Goal: Task Accomplishment & Management: Complete application form

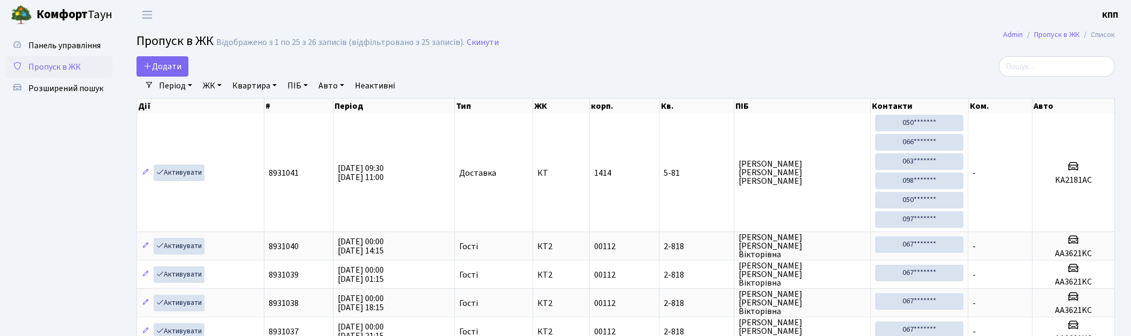
select select "25"
click at [178, 62] on span "Додати" at bounding box center [162, 66] width 38 height 12
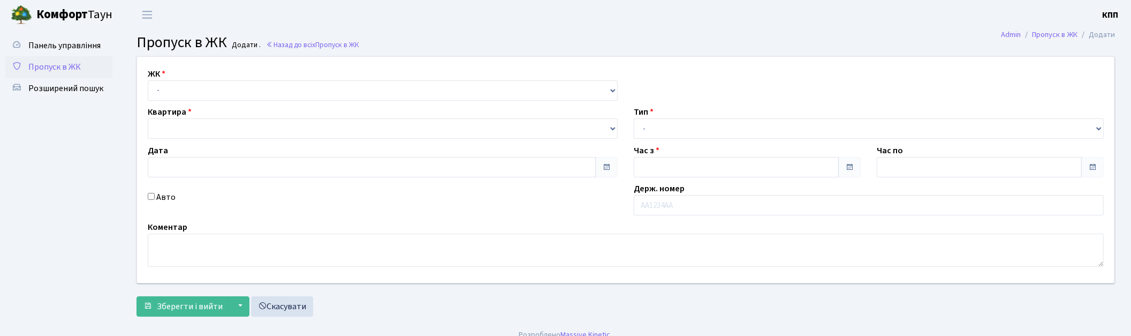
type input "[DATE]"
type input "00:30"
type input "01:30"
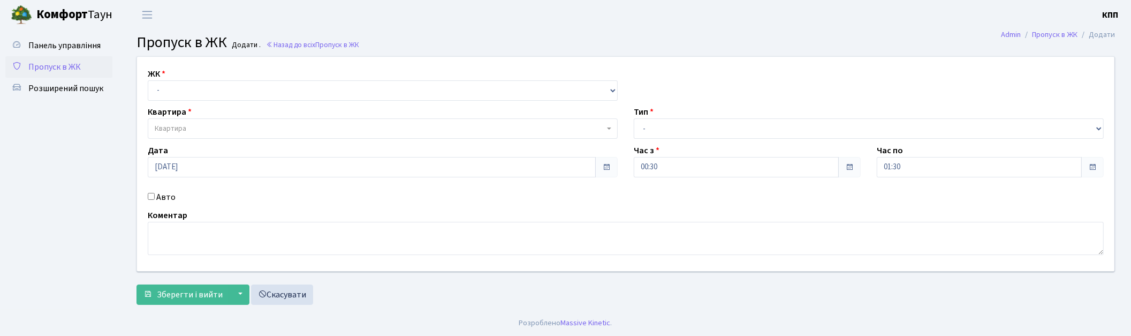
select select "271"
click at [148, 80] on select "- КТ, вул. Регенераторна, 4 КТ2, просп. Соборності, 17 КТ3, вул. Березнева, 16 …" at bounding box center [383, 90] width 470 height 20
select select
click at [70, 66] on span "Пропуск в ЖК" at bounding box center [54, 67] width 52 height 12
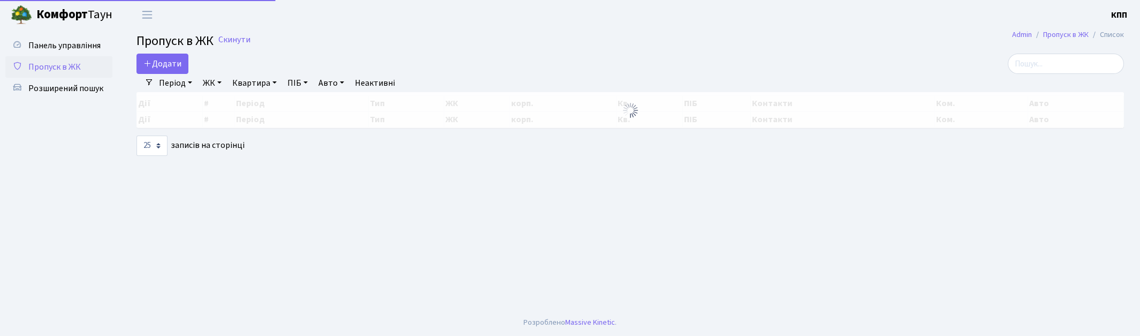
select select "25"
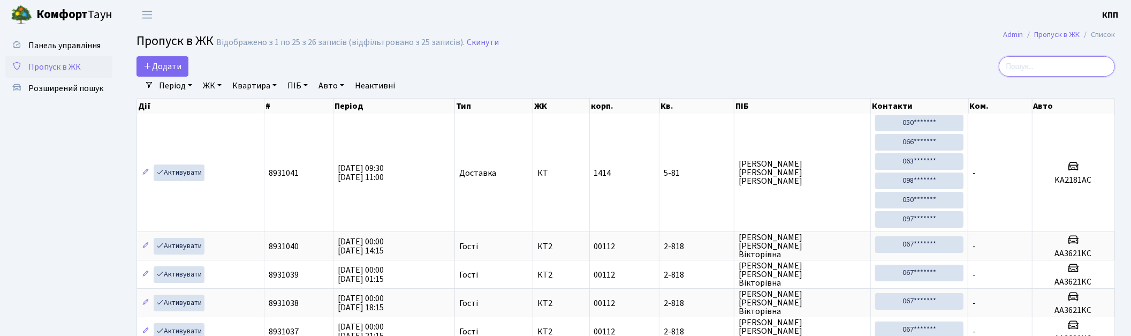
drag, startPoint x: 1076, startPoint y: 66, endPoint x: 1065, endPoint y: 71, distance: 11.7
click at [1076, 66] on input "search" at bounding box center [1057, 66] width 116 height 20
